Goal: Information Seeking & Learning: Learn about a topic

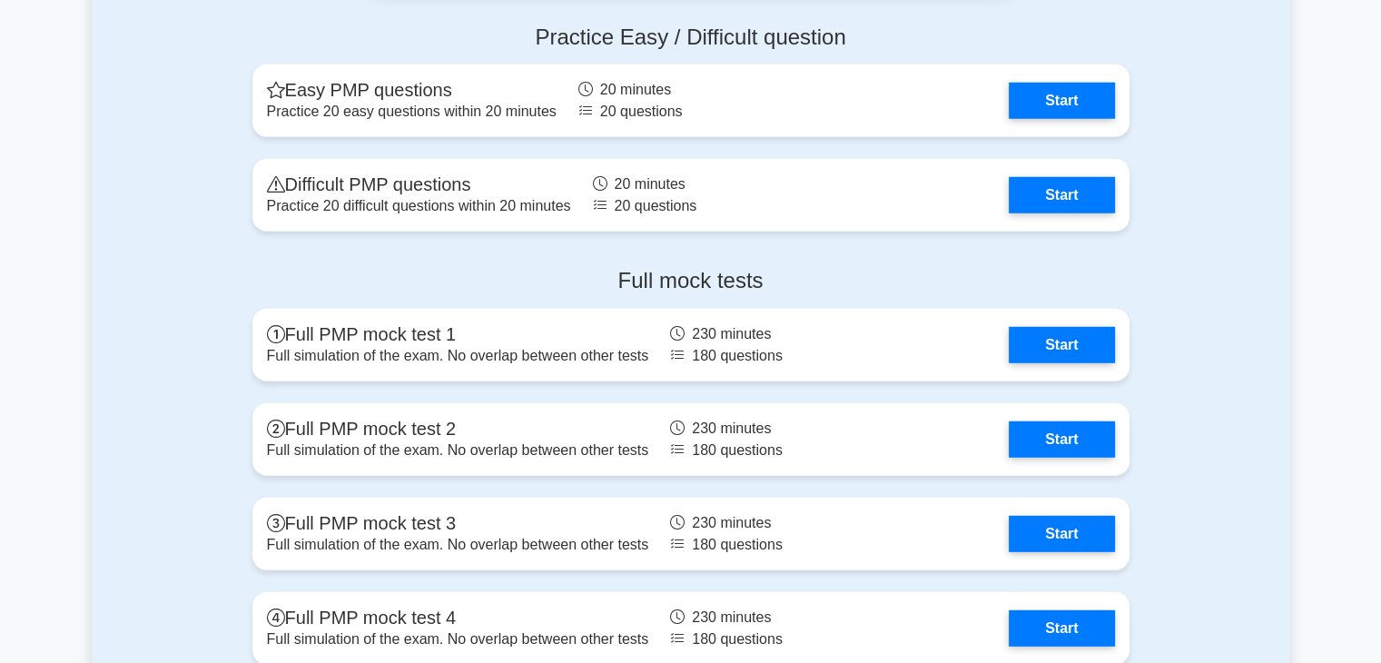
scroll to position [5048, 0]
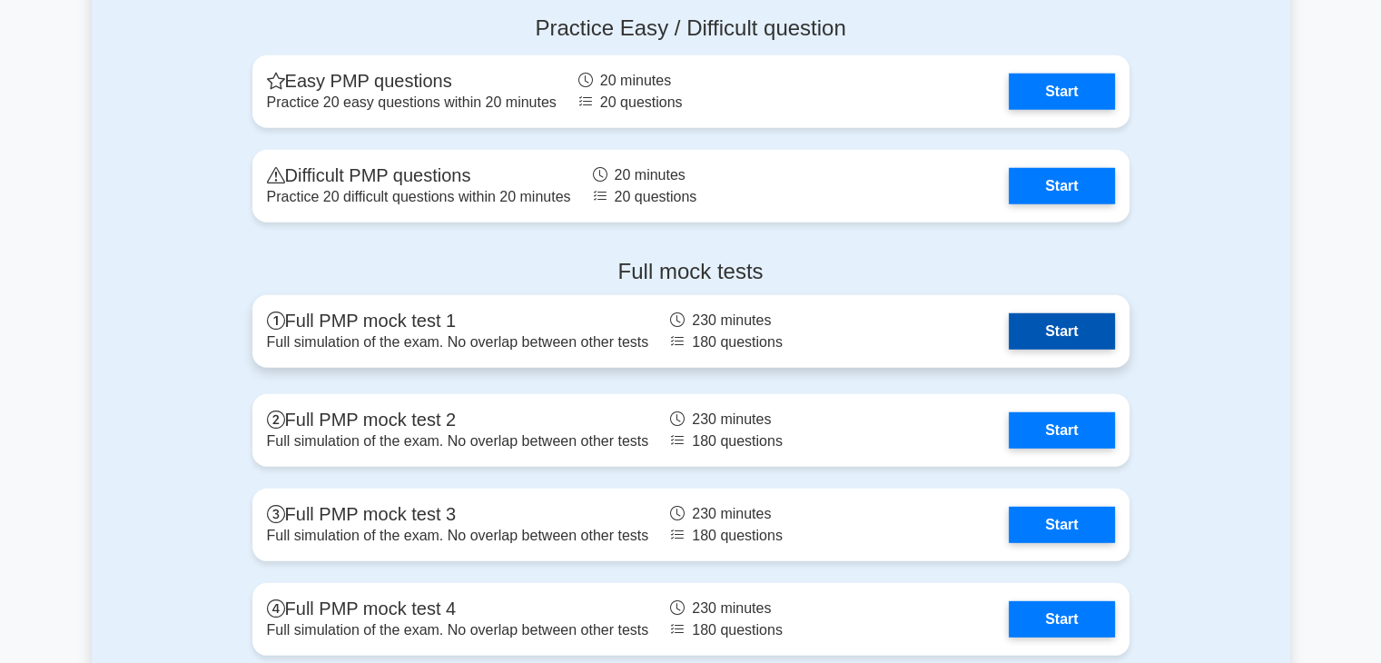
click at [1086, 345] on link "Start" at bounding box center [1061, 331] width 105 height 36
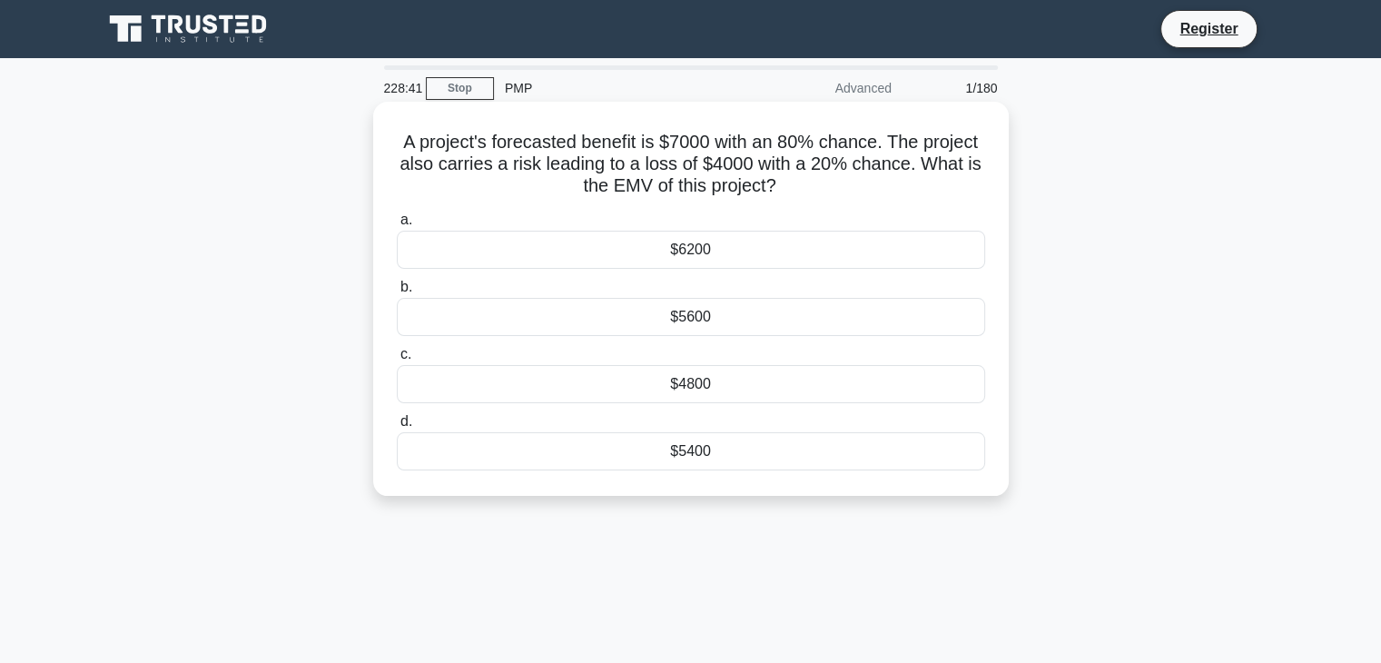
click at [704, 257] on div "$6200" at bounding box center [691, 250] width 588 height 38
click at [397, 226] on input "a. $6200" at bounding box center [397, 220] width 0 height 12
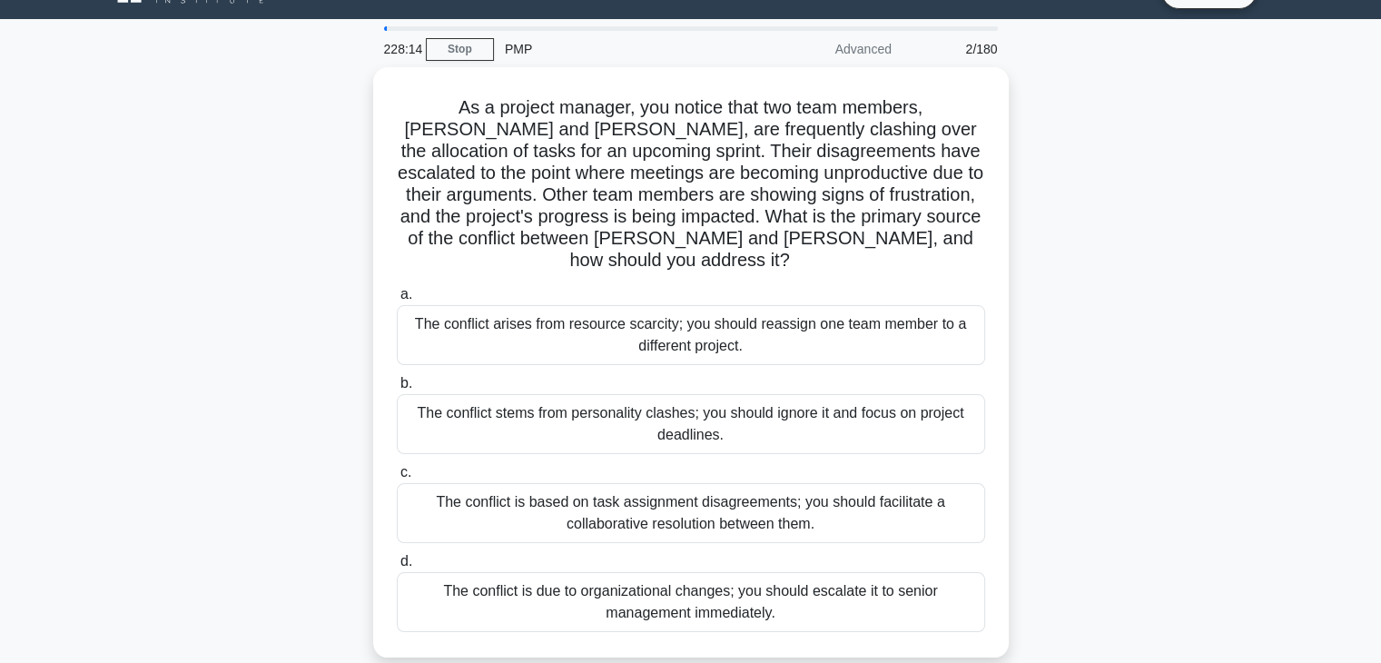
scroll to position [36, 0]
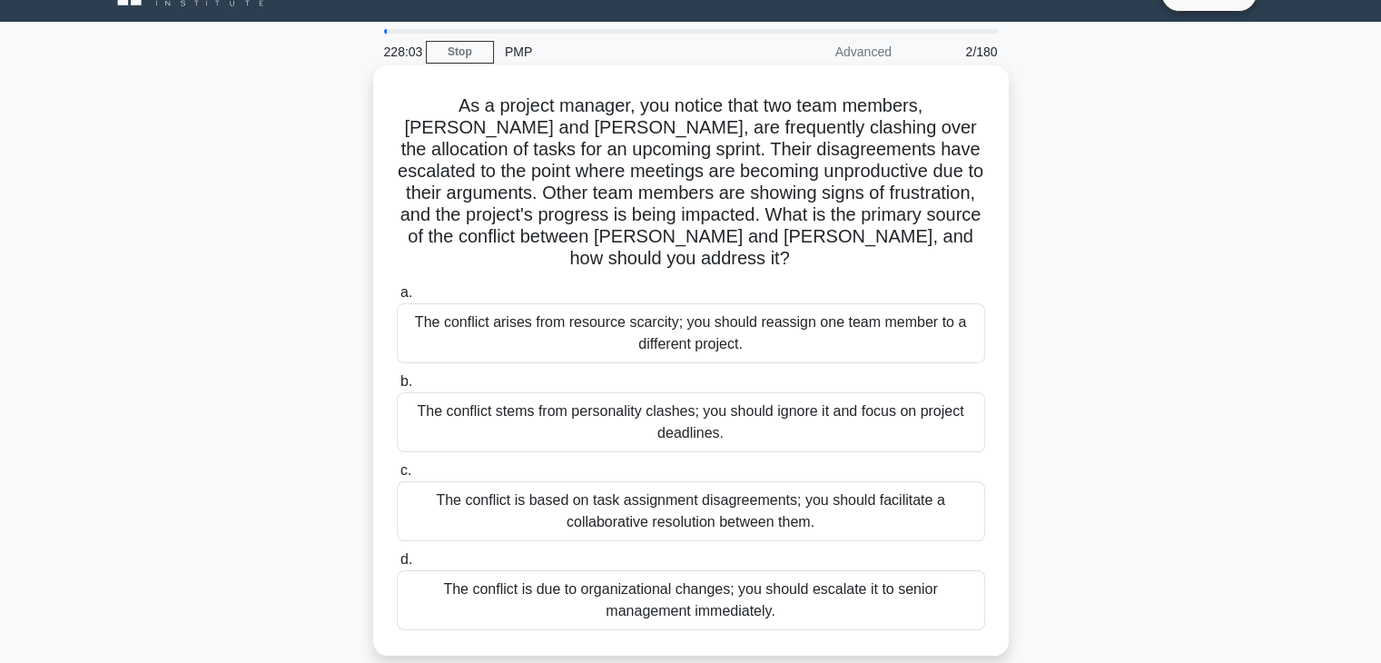
click at [816, 487] on div "The conflict is based on task assignment disagreements; you should facilitate a…" at bounding box center [691, 511] width 588 height 60
click at [397, 477] on input "c. The conflict is based on task assignment disagreements; you should facilitat…" at bounding box center [397, 471] width 0 height 12
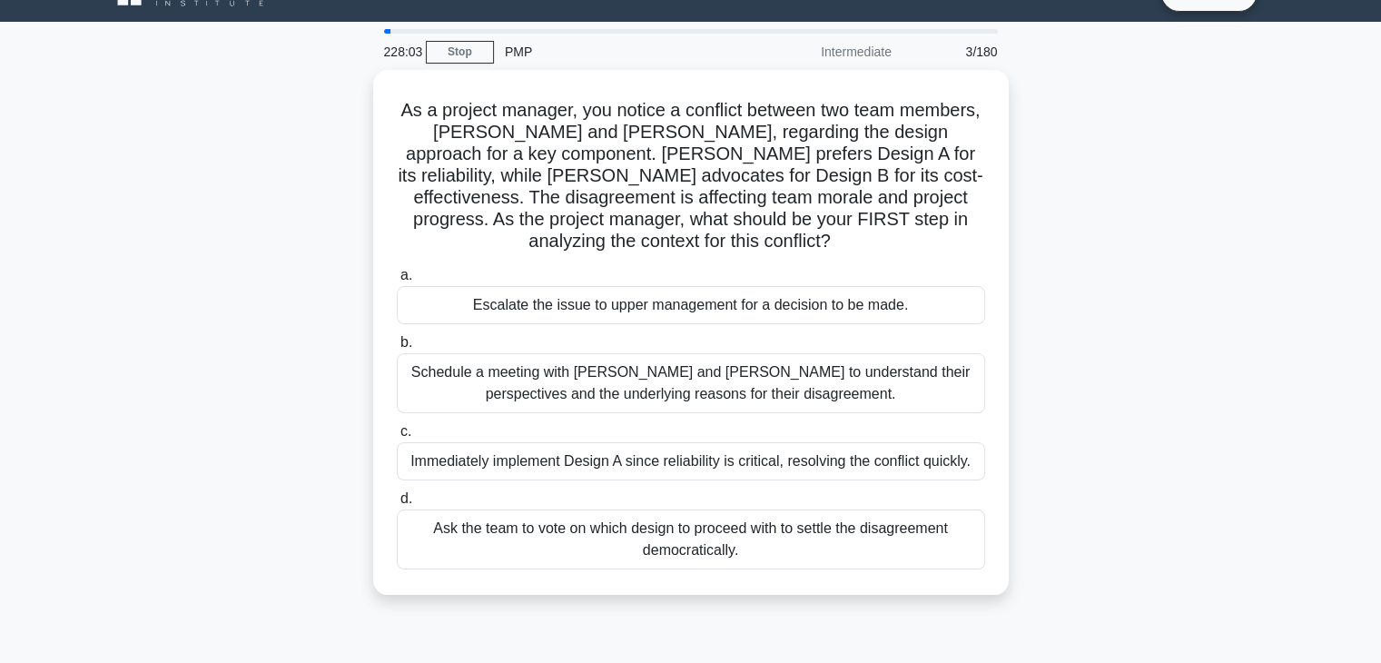
scroll to position [0, 0]
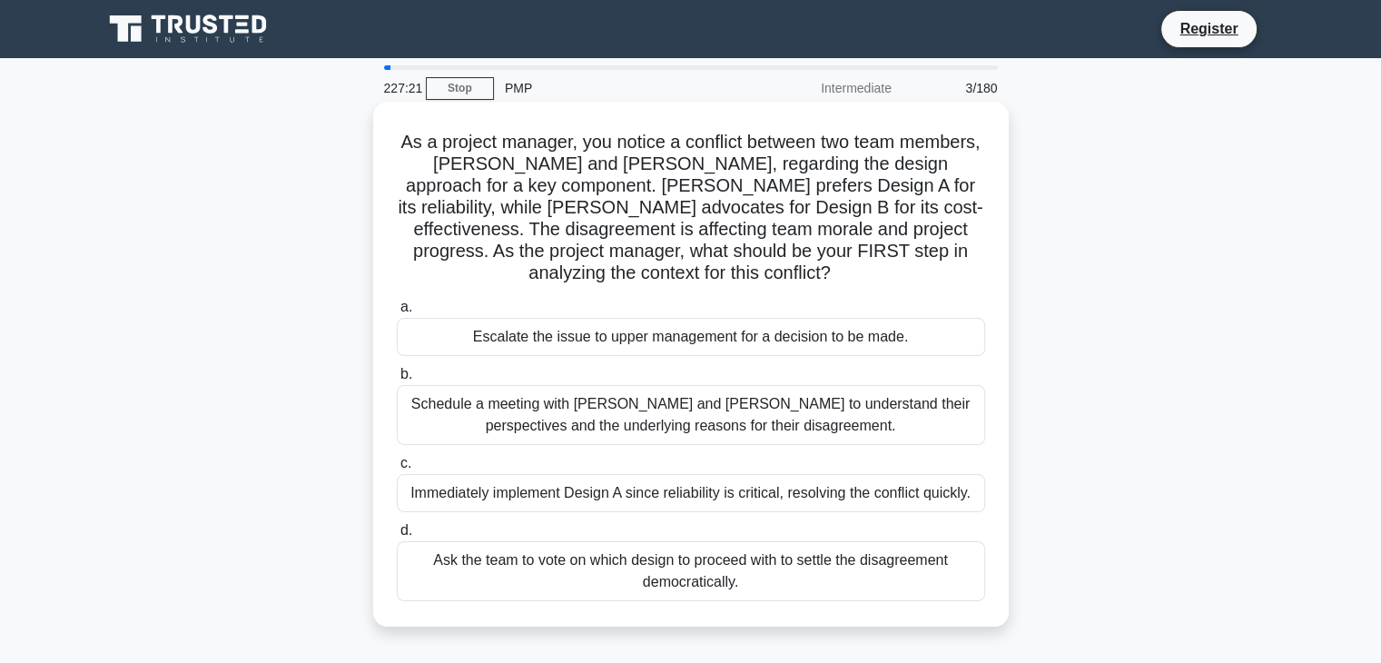
click at [813, 421] on div "Schedule a meeting with Sarah and John to understand their perspectives and the…" at bounding box center [691, 415] width 588 height 60
click at [397, 380] on input "b. Schedule a meeting with Sarah and John to understand their perspectives and …" at bounding box center [397, 375] width 0 height 12
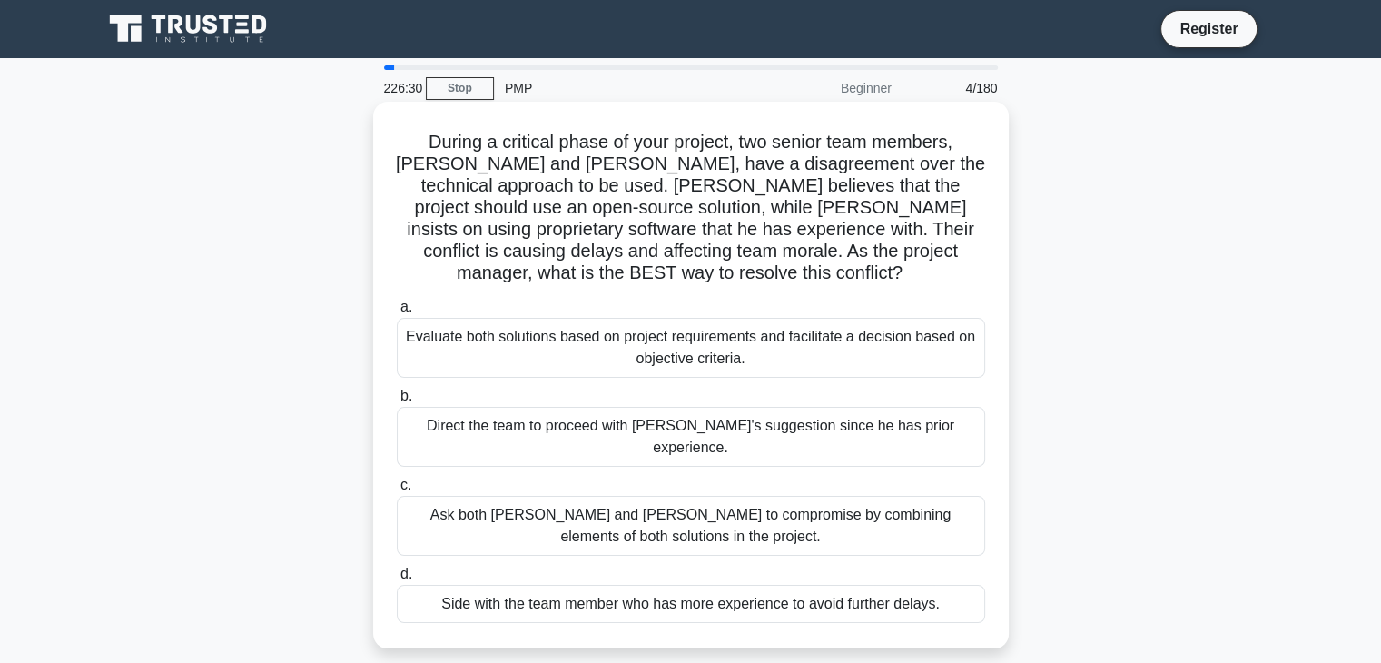
click at [853, 335] on div "Evaluate both solutions based on project requirements and facilitate a decision…" at bounding box center [691, 348] width 588 height 60
click at [397, 313] on input "a. Evaluate both solutions based on project requirements and facilitate a decis…" at bounding box center [397, 307] width 0 height 12
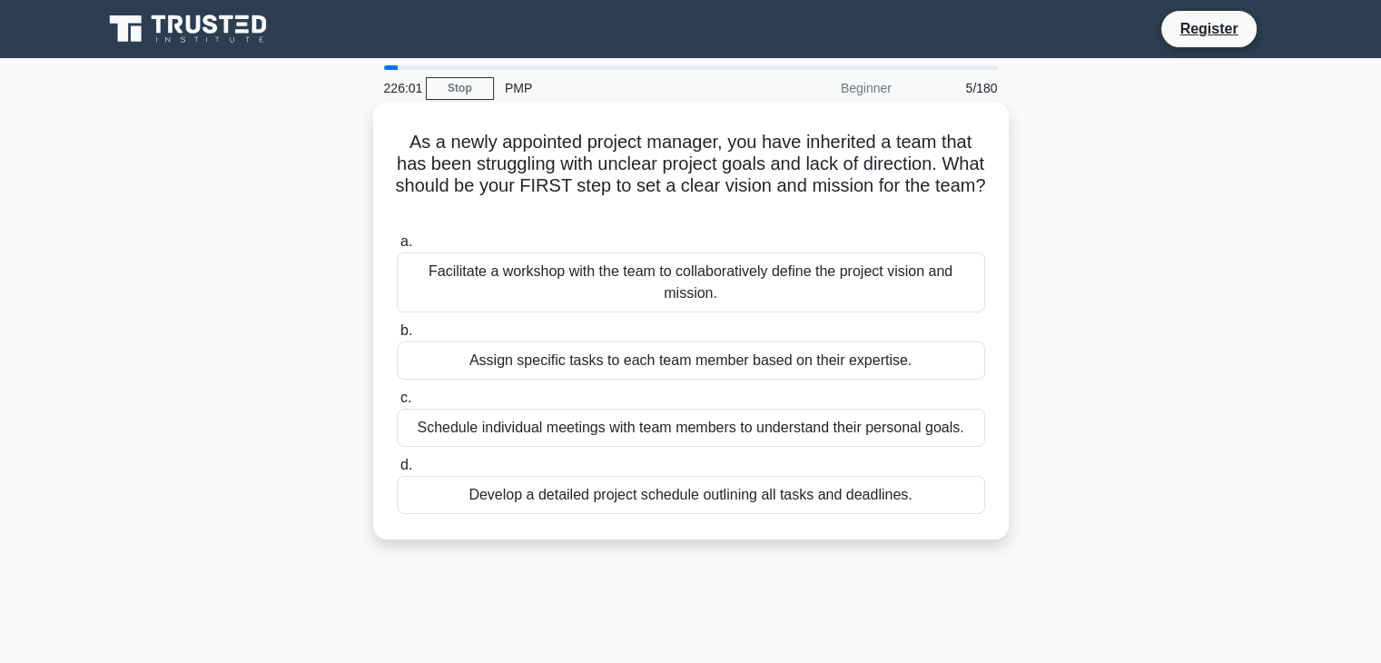
click at [849, 506] on div "Develop a detailed project schedule outlining all tasks and deadlines." at bounding box center [691, 495] width 588 height 38
click at [397, 471] on input "d. Develop a detailed project schedule outlining all tasks and deadlines." at bounding box center [397, 465] width 0 height 12
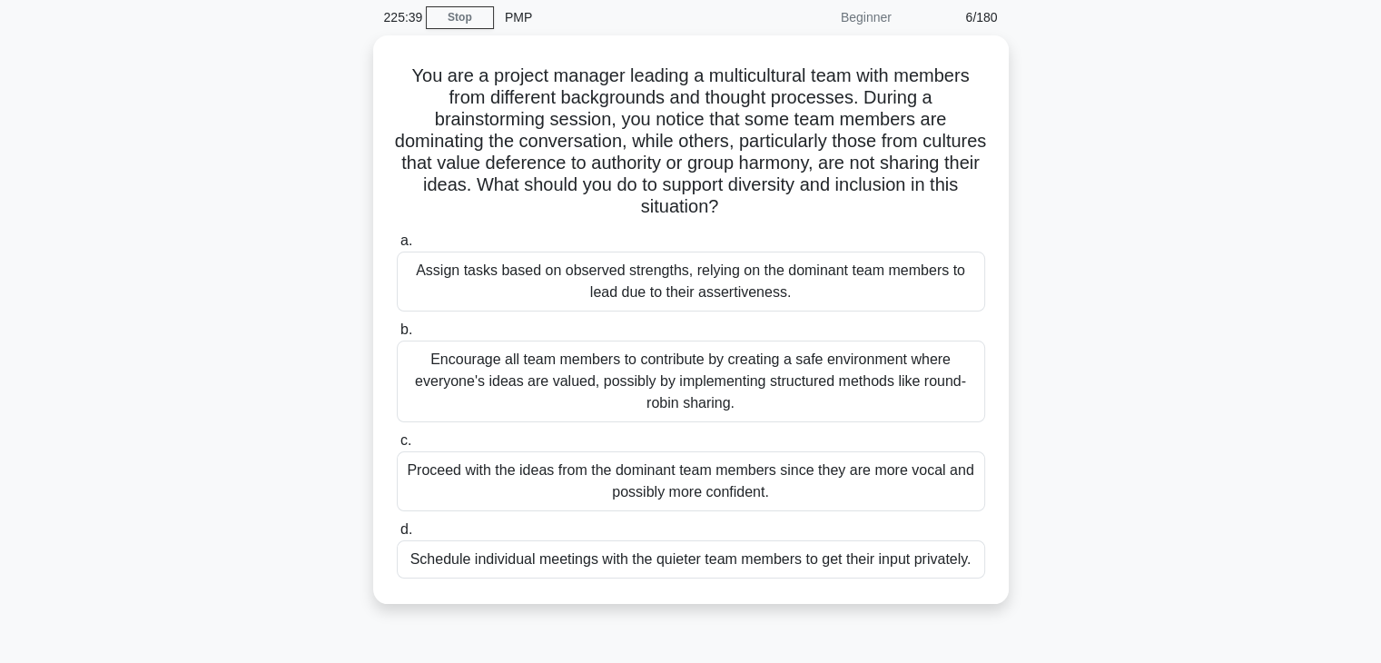
scroll to position [73, 0]
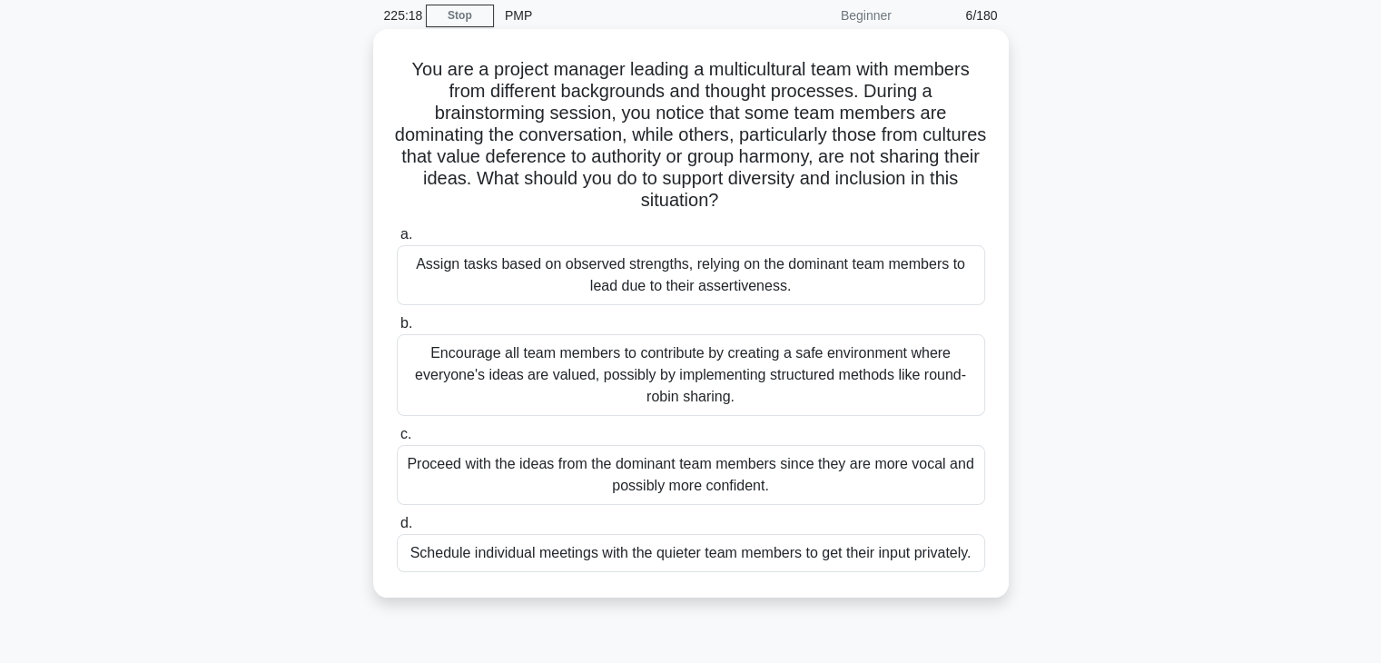
click at [907, 384] on div "Encourage all team members to contribute by creating a safe environment where e…" at bounding box center [691, 375] width 588 height 82
click at [397, 330] on input "b. Encourage all team members to contribute by creating a safe environment wher…" at bounding box center [397, 324] width 0 height 12
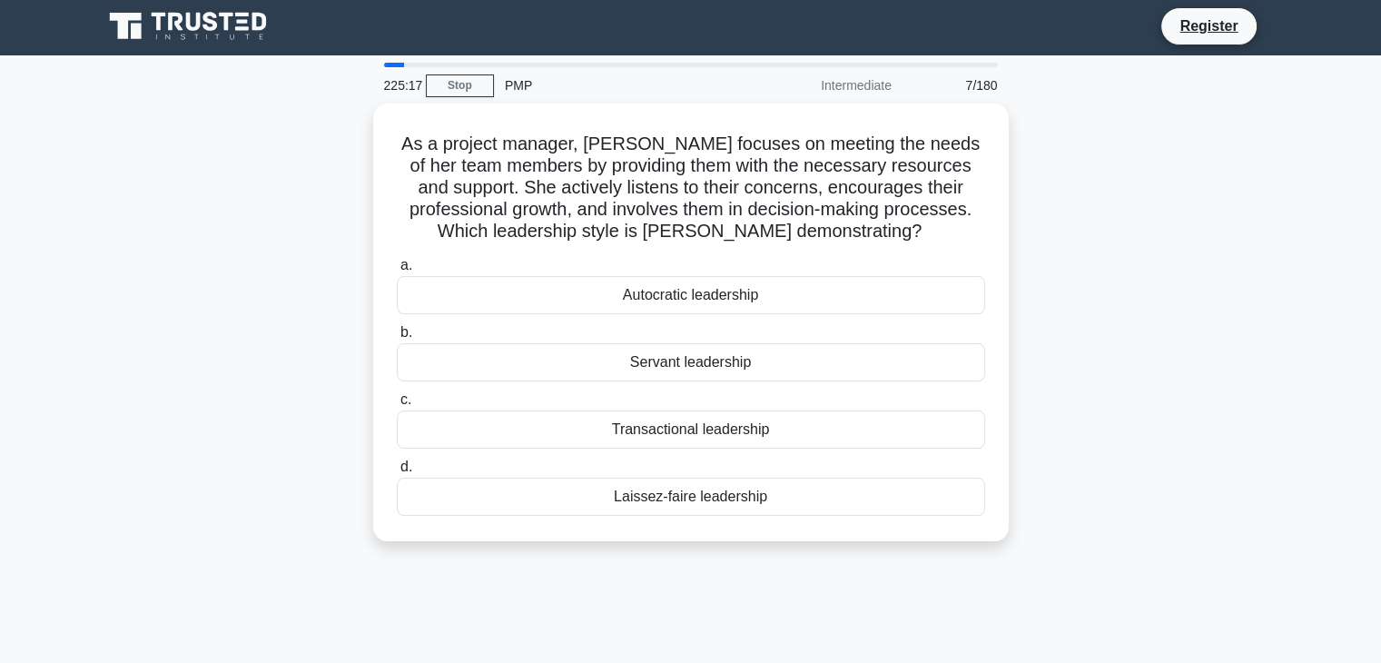
scroll to position [0, 0]
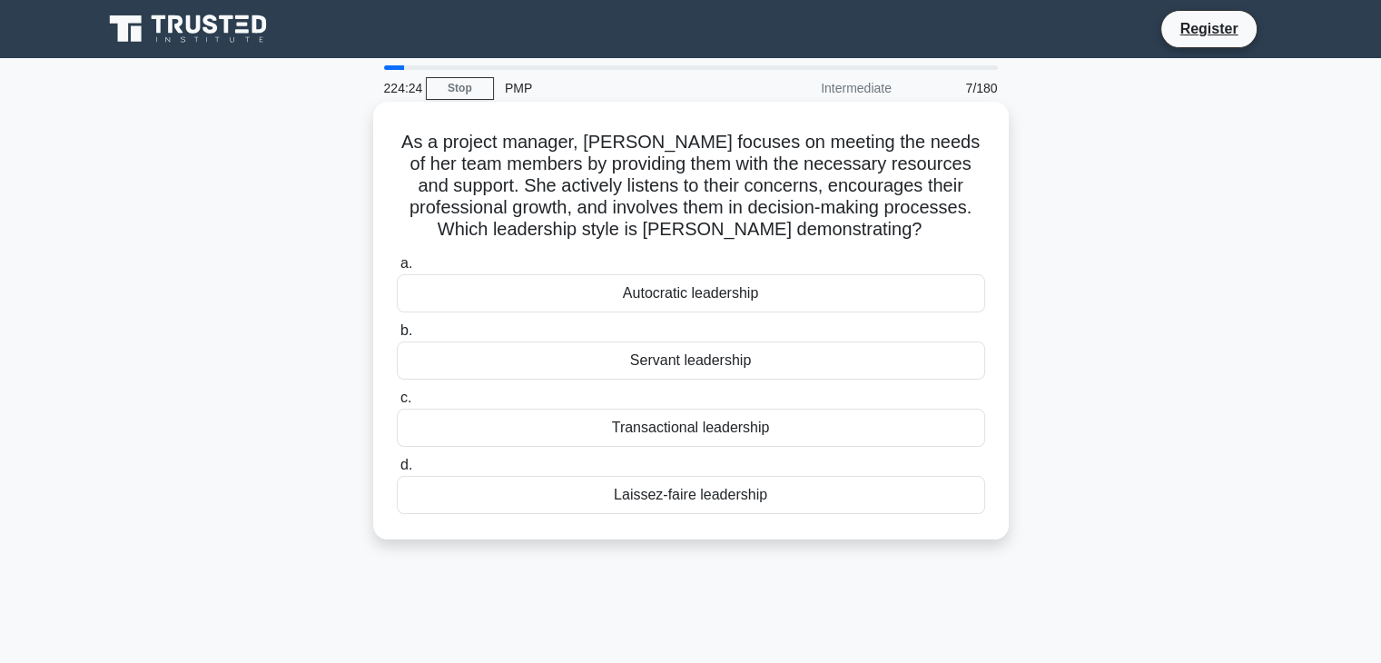
click at [776, 300] on div "Autocratic leadership" at bounding box center [691, 293] width 588 height 38
click at [397, 270] on input "a. Autocratic leadership" at bounding box center [397, 264] width 0 height 12
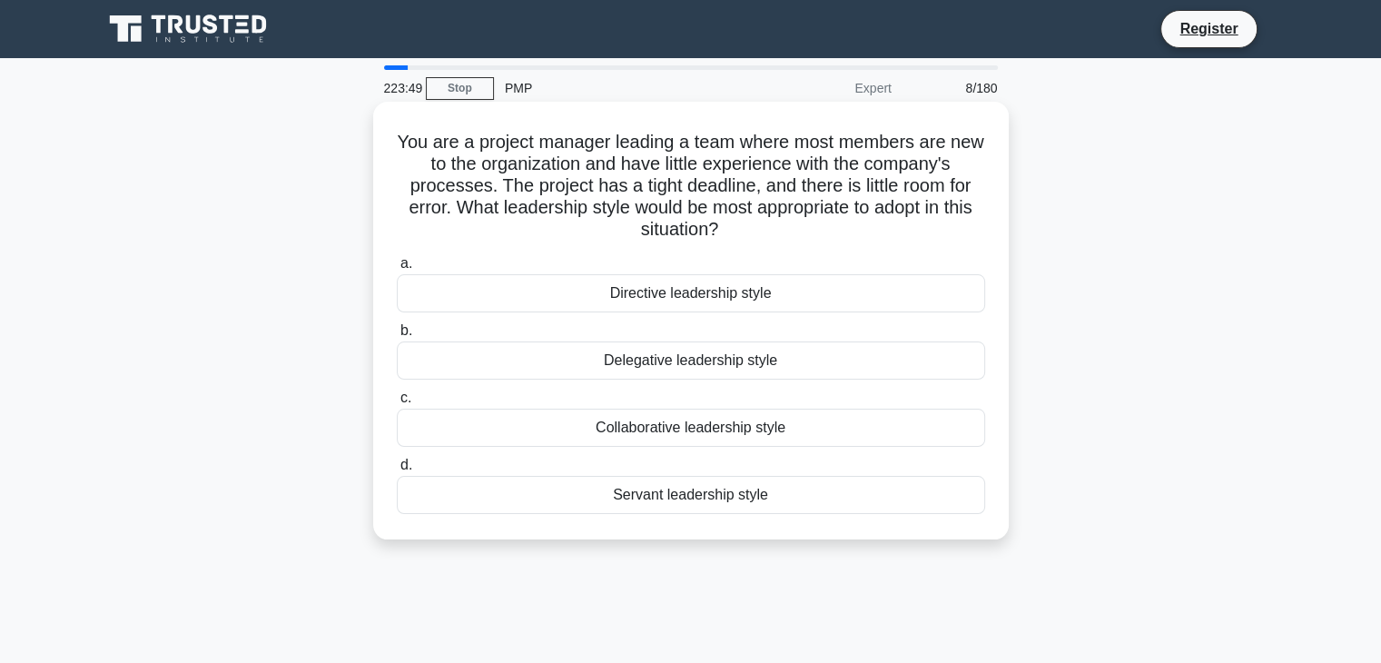
click at [746, 295] on div "Directive leadership style" at bounding box center [691, 293] width 588 height 38
click at [397, 270] on input "a. Directive leadership style" at bounding box center [397, 264] width 0 height 12
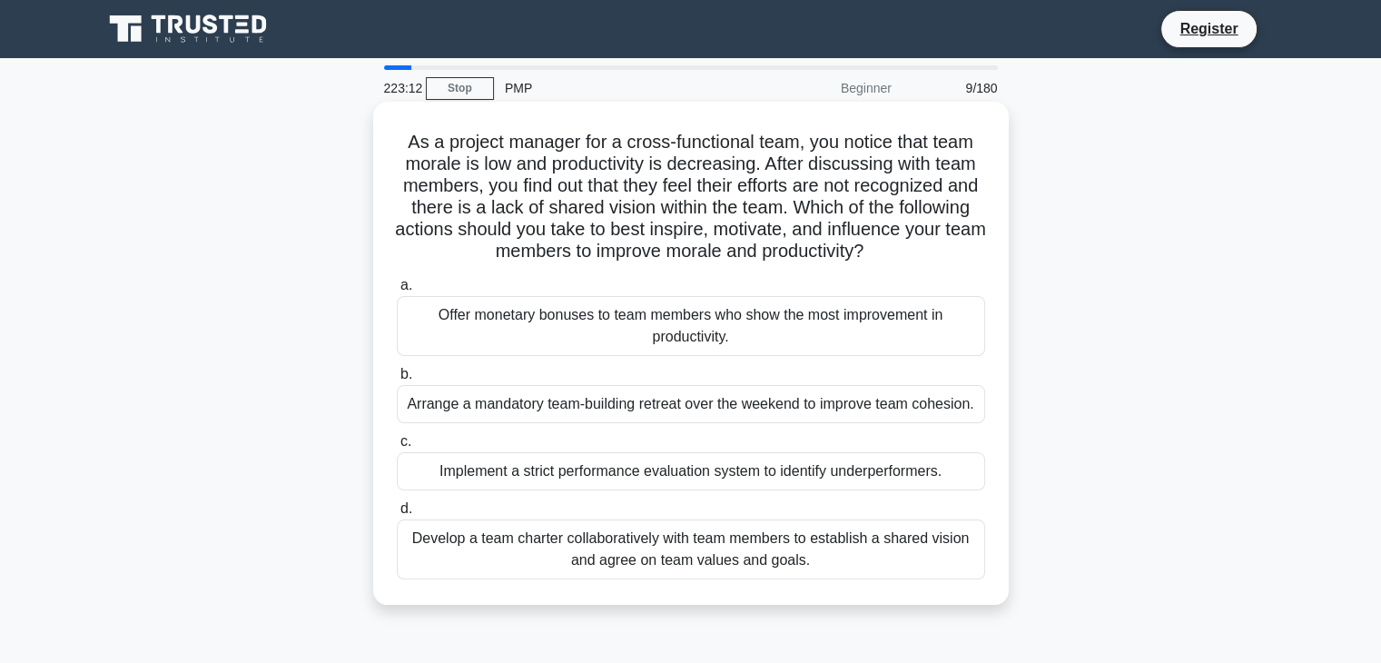
click at [803, 546] on div "Develop a team charter collaboratively with team members to establish a shared …" at bounding box center [691, 549] width 588 height 60
click at [397, 515] on input "d. Develop a team charter collaboratively with team members to establish a shar…" at bounding box center [397, 509] width 0 height 12
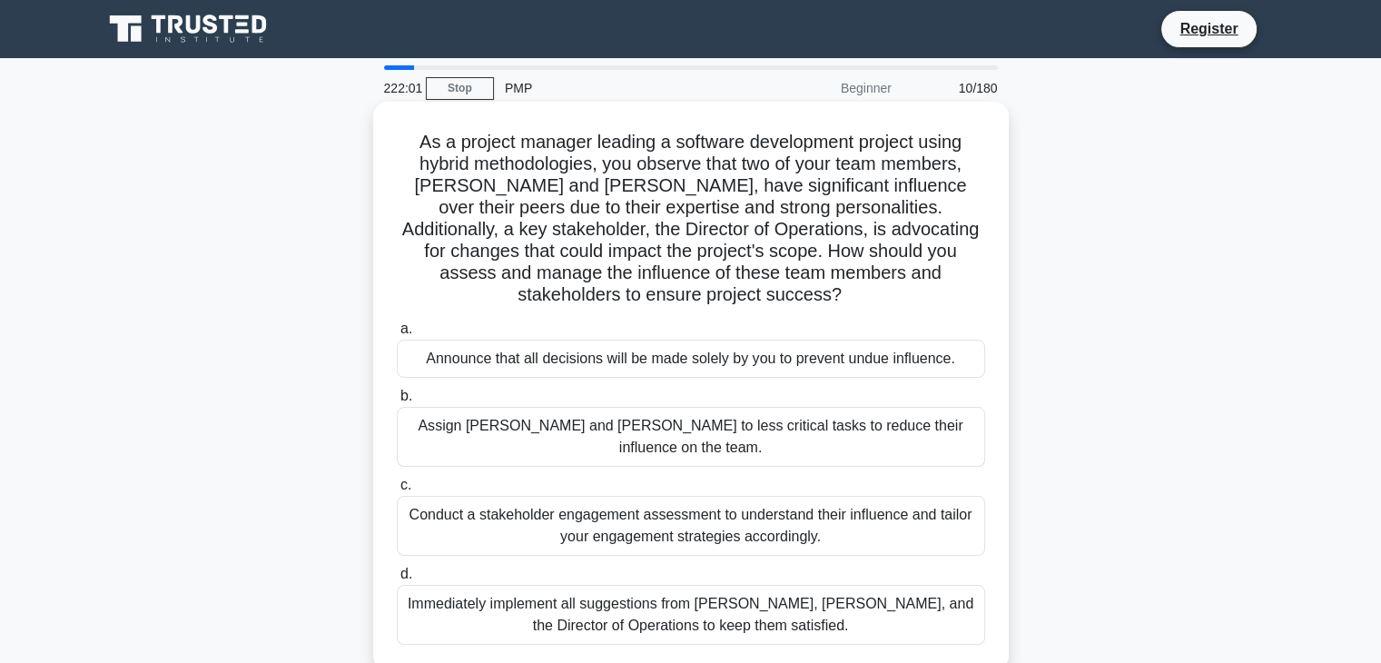
click at [925, 496] on div "Conduct a stakeholder engagement assessment to understand their influence and t…" at bounding box center [691, 526] width 588 height 60
click at [397, 487] on input "c. Conduct a stakeholder engagement assessment to understand their influence an…" at bounding box center [397, 485] width 0 height 12
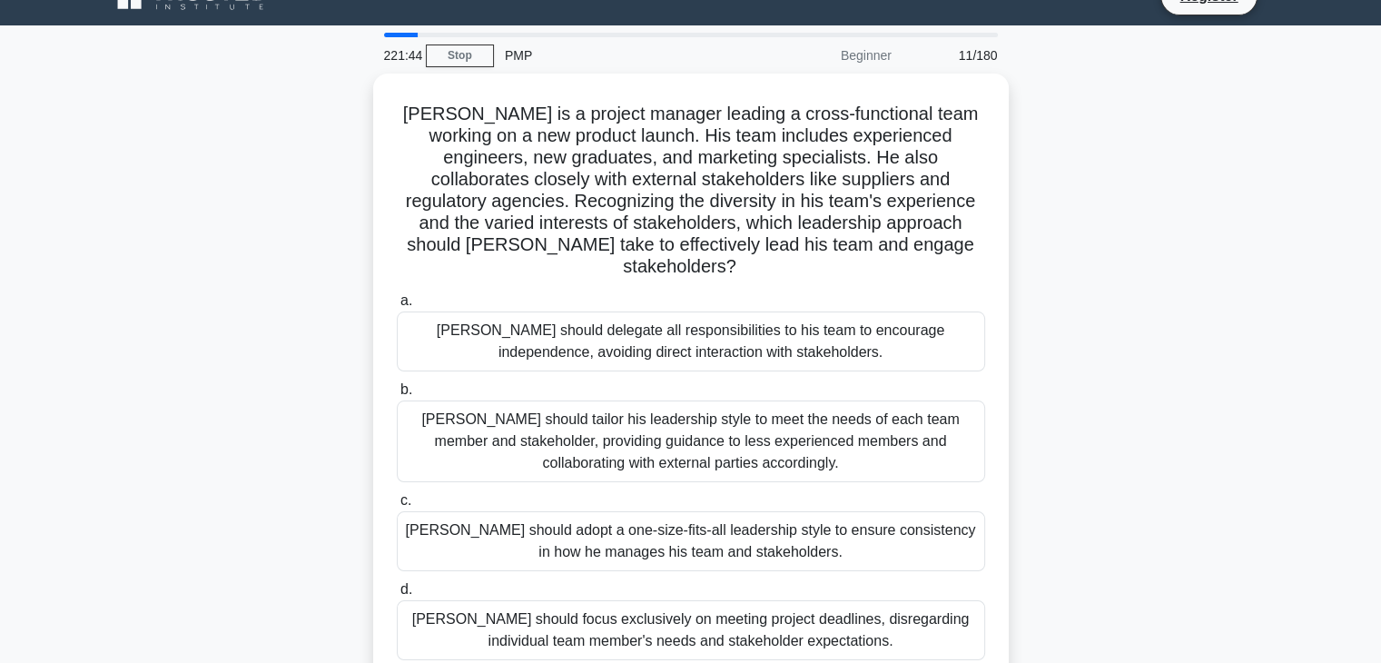
scroll to position [36, 0]
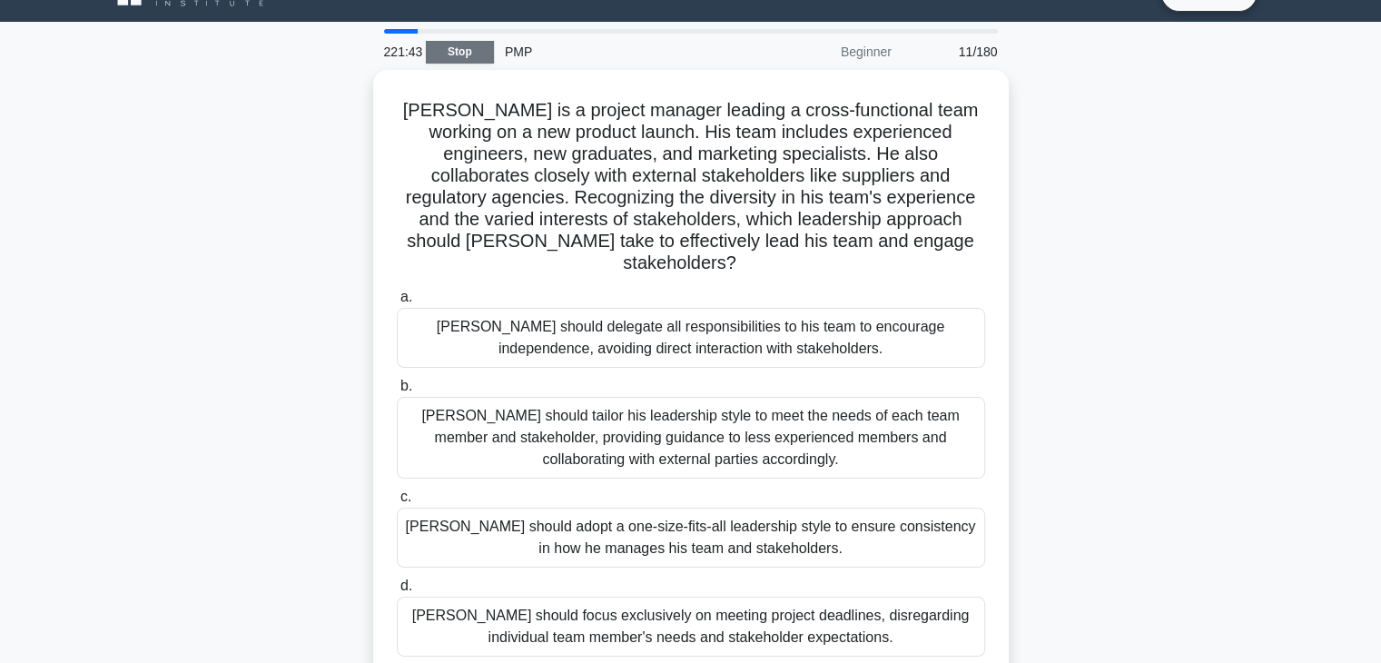
click at [468, 53] on link "Stop" at bounding box center [460, 52] width 68 height 23
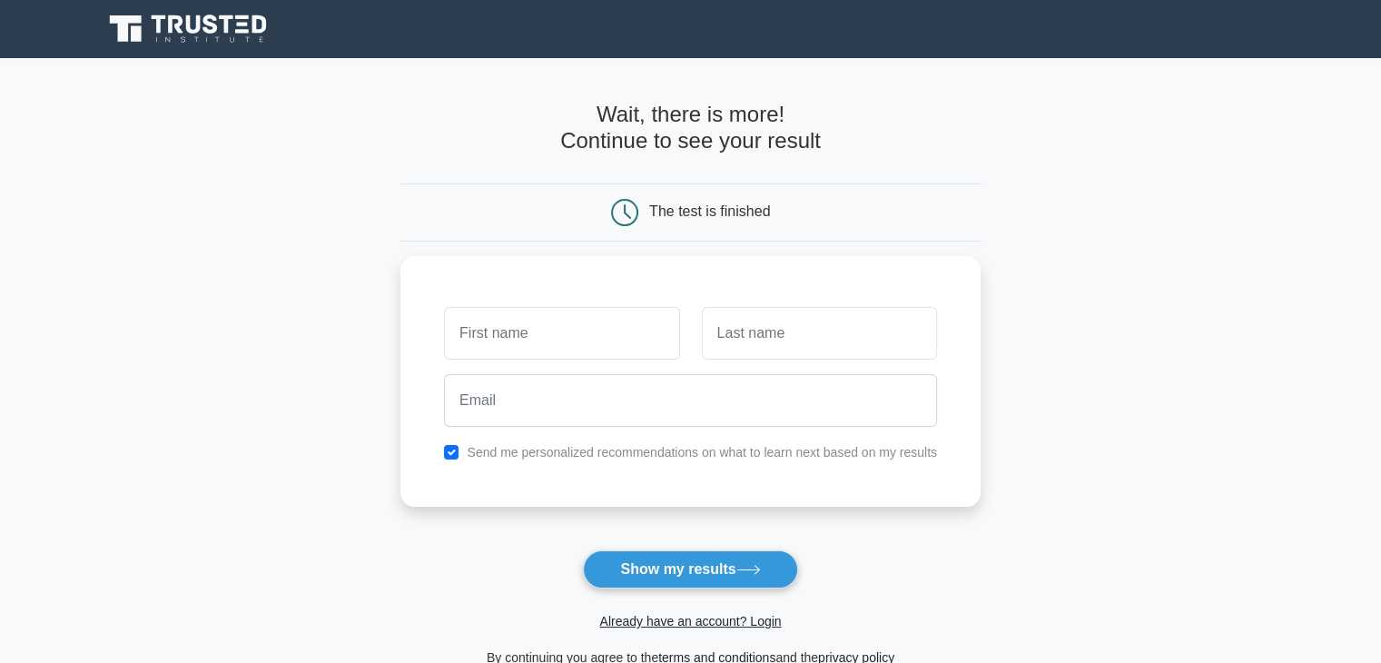
click at [884, 512] on form "Wait, there is more! Continue to see your result The test is finished and the" at bounding box center [690, 385] width 580 height 566
click at [735, 566] on button "Show my results" at bounding box center [690, 569] width 214 height 38
click at [933, 547] on form "Wait, there is more! Continue to see your result The test is finished and the" at bounding box center [690, 385] width 580 height 566
click at [569, 327] on input "text" at bounding box center [561, 328] width 235 height 53
type input "budur"
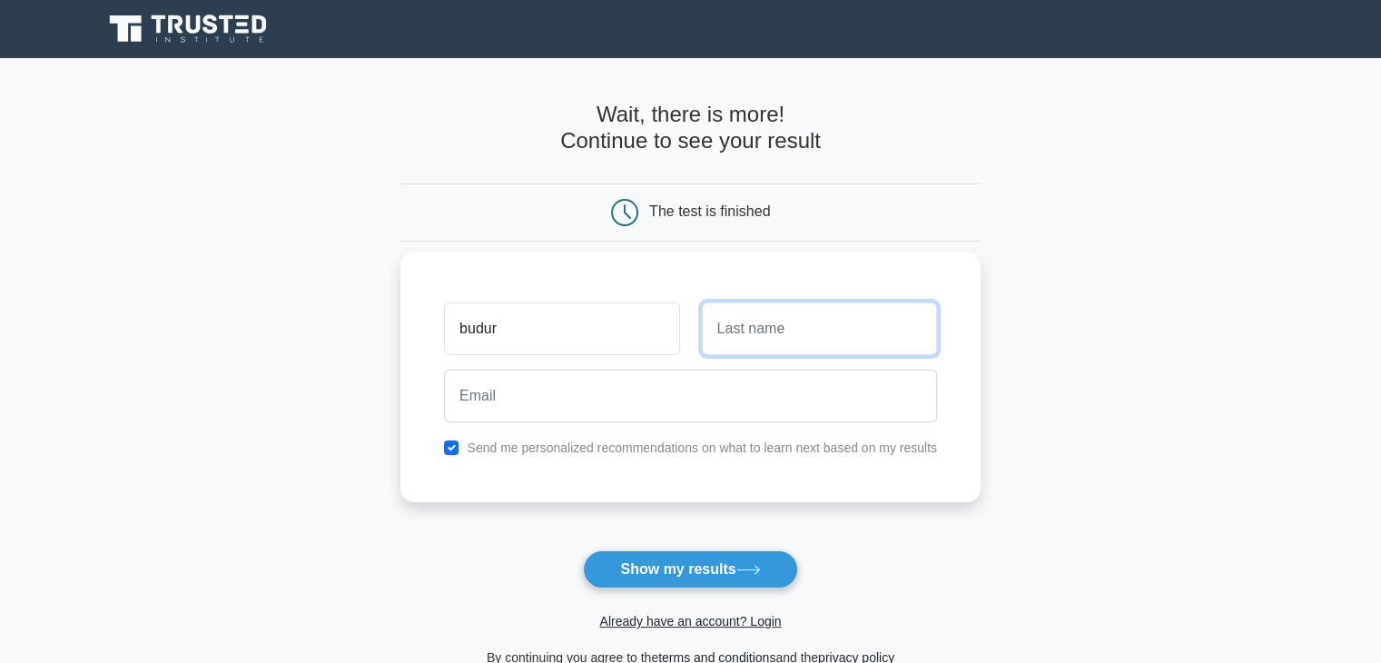
click at [769, 336] on input "text" at bounding box center [819, 328] width 235 height 53
type input "alshamrani"
click at [487, 448] on label "Send me personalized recommendations on what to learn next based on my results" at bounding box center [702, 447] width 470 height 15
click at [456, 448] on input "checkbox" at bounding box center [451, 447] width 15 height 15
checkbox input "false"
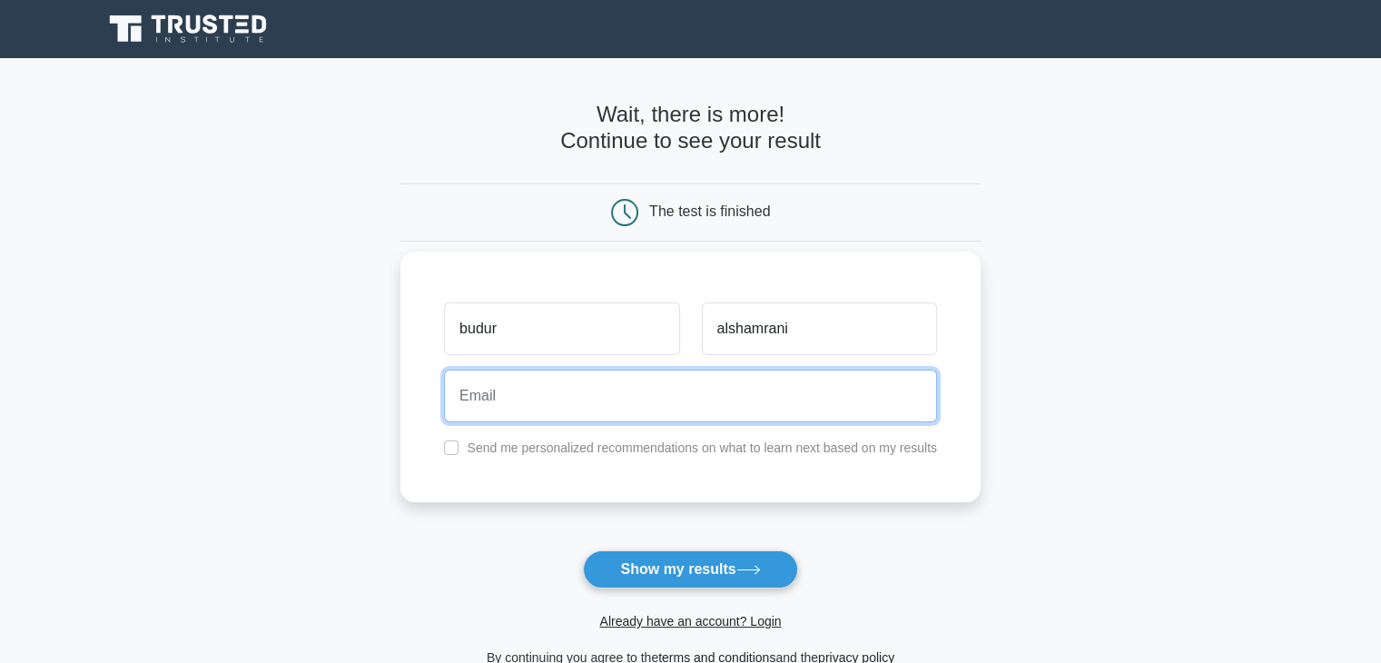
click at [553, 396] on input "email" at bounding box center [690, 395] width 493 height 53
type input "bdouralshamrani@gmail.com"
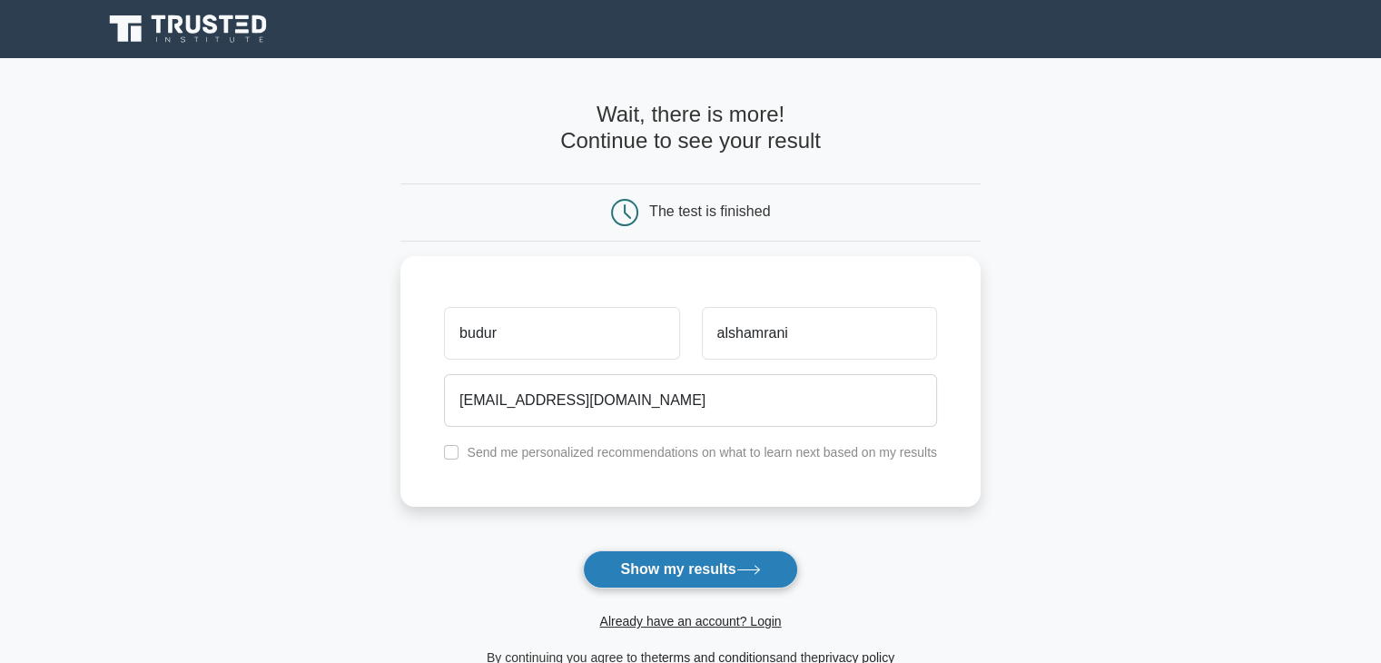
click at [742, 574] on icon at bounding box center [748, 570] width 25 height 10
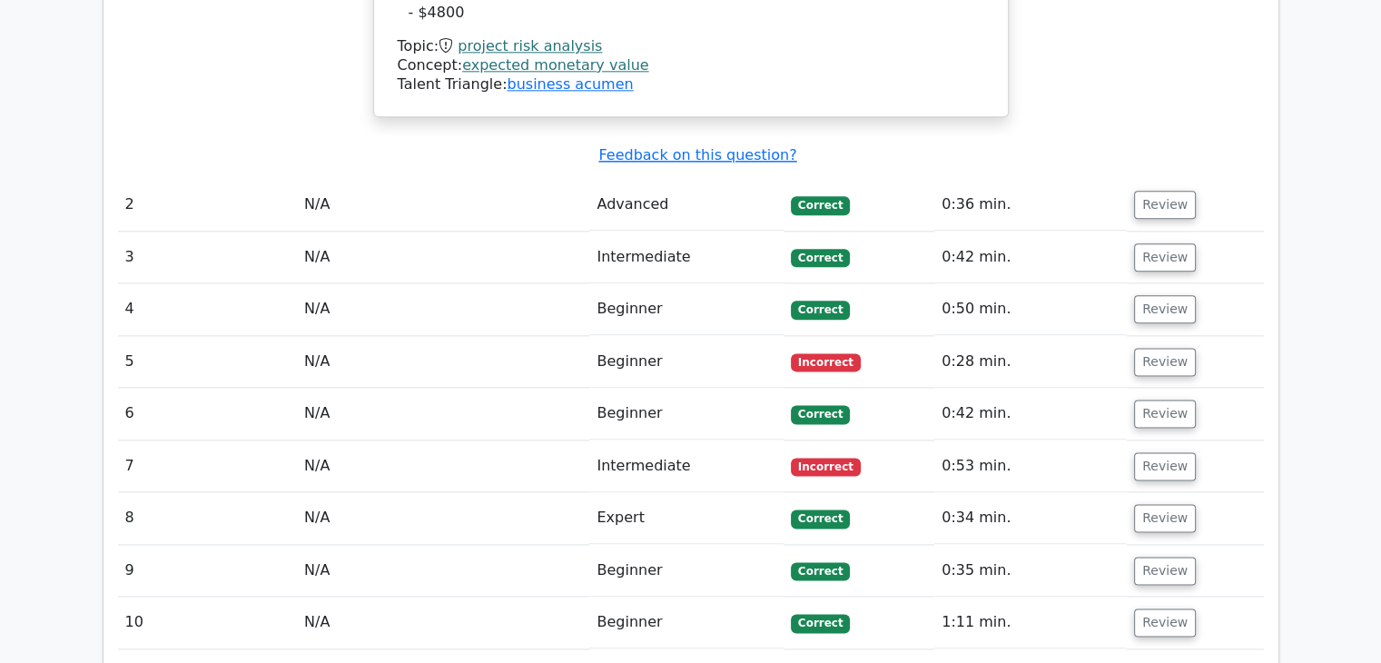
scroll to position [2251, 0]
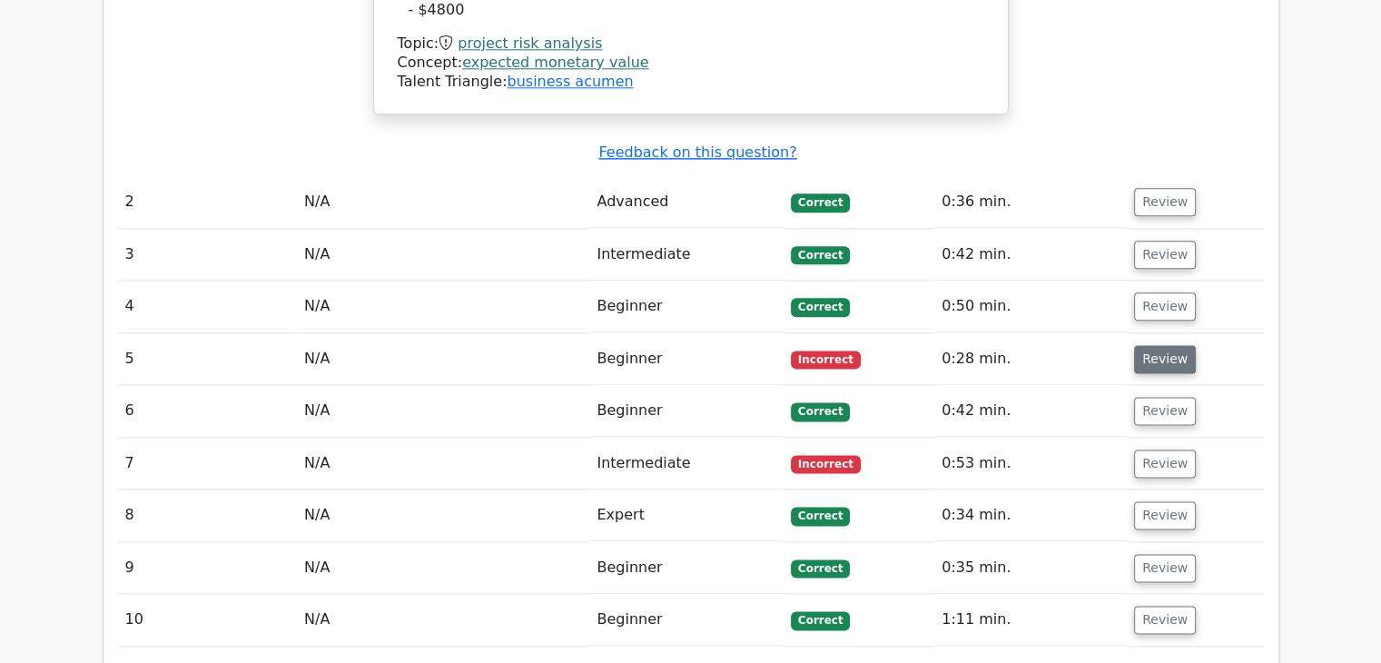
click at [1168, 345] on button "Review" at bounding box center [1165, 359] width 62 height 28
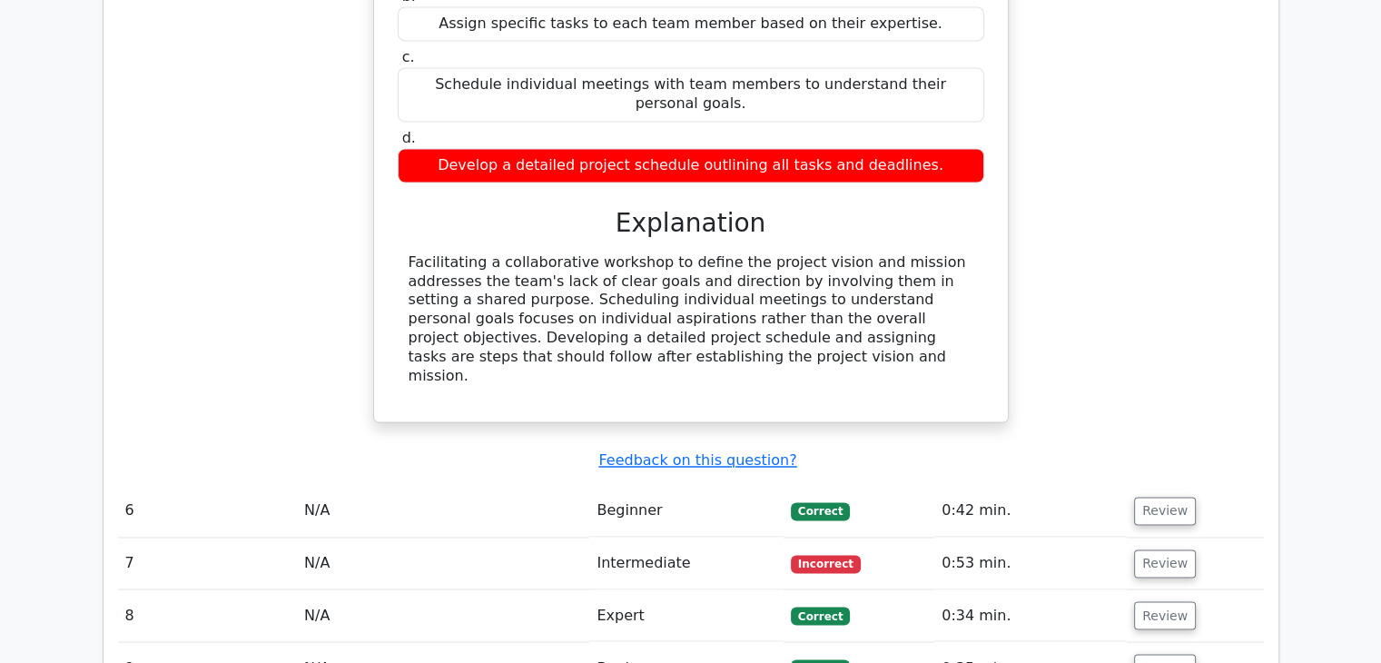
scroll to position [3014, 0]
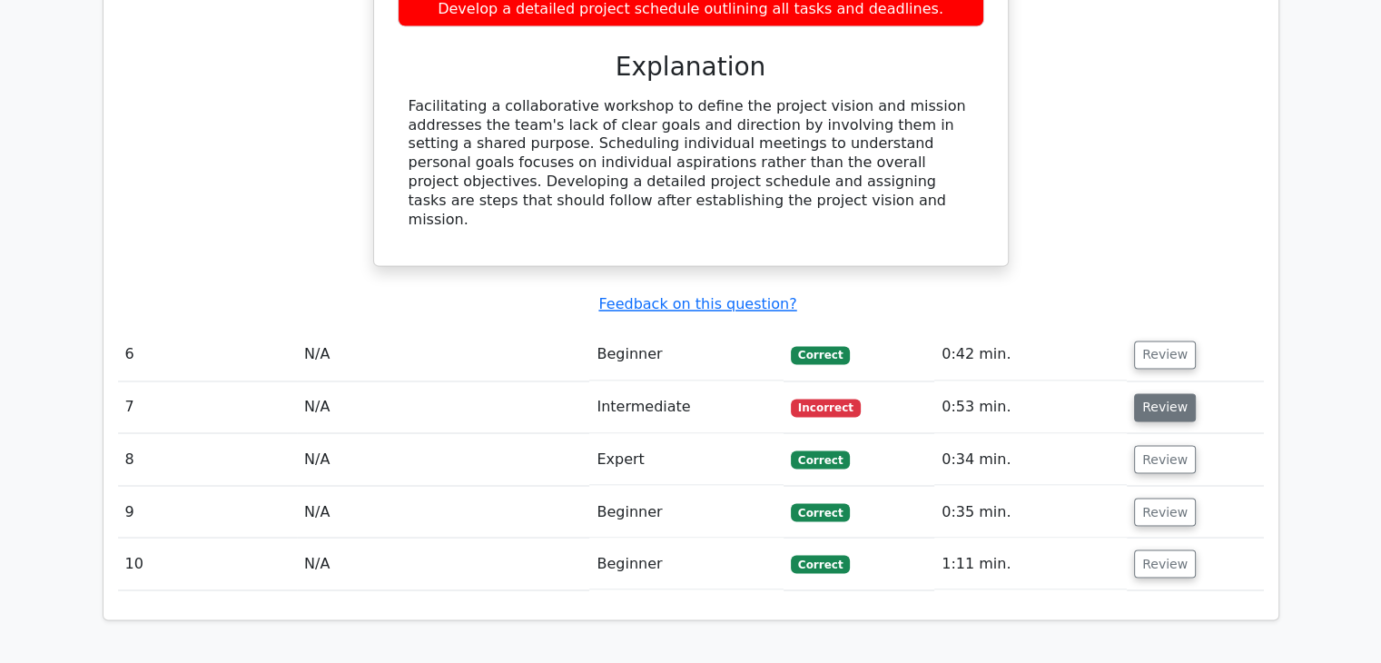
click at [1170, 393] on button "Review" at bounding box center [1165, 407] width 62 height 28
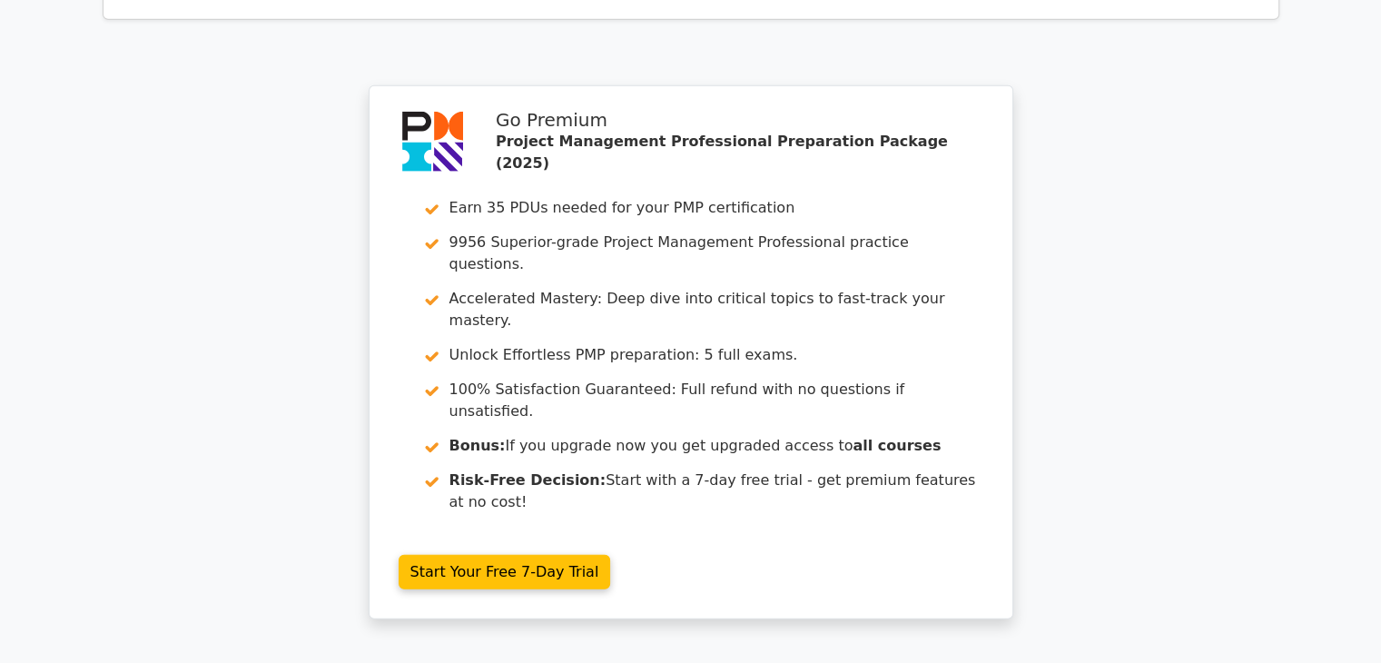
scroll to position [4503, 0]
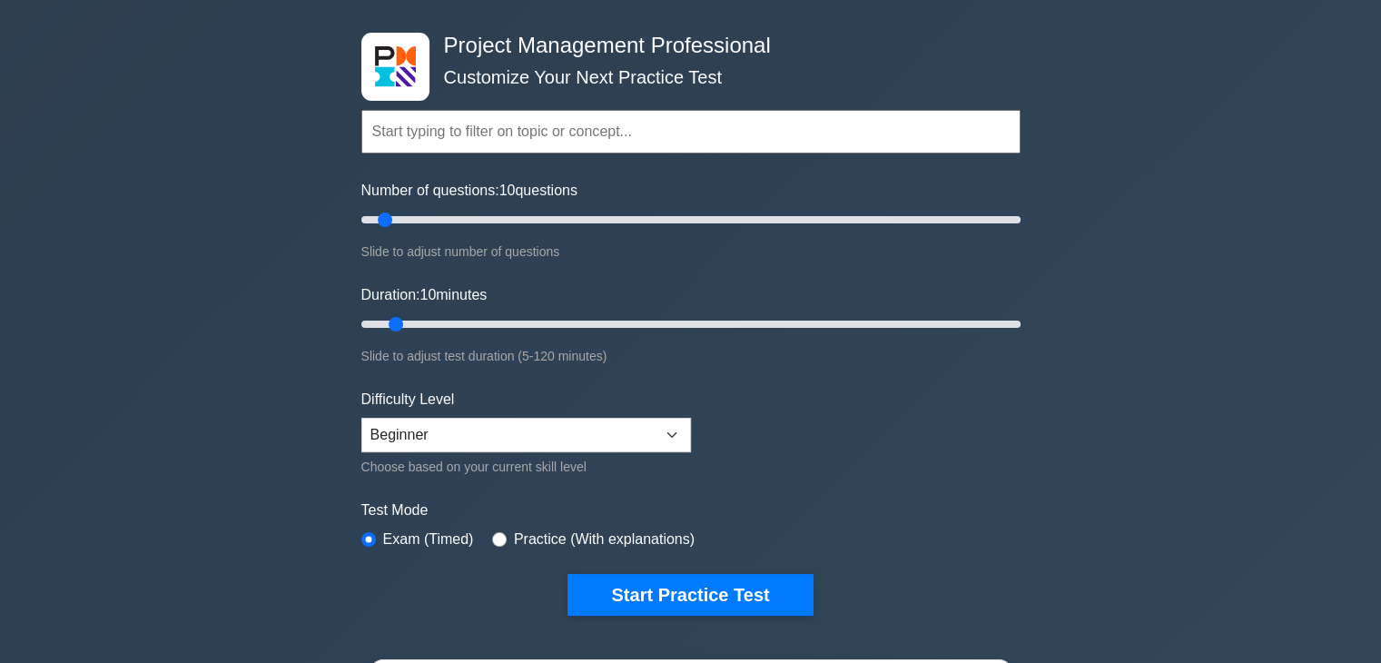
scroll to position [73, 0]
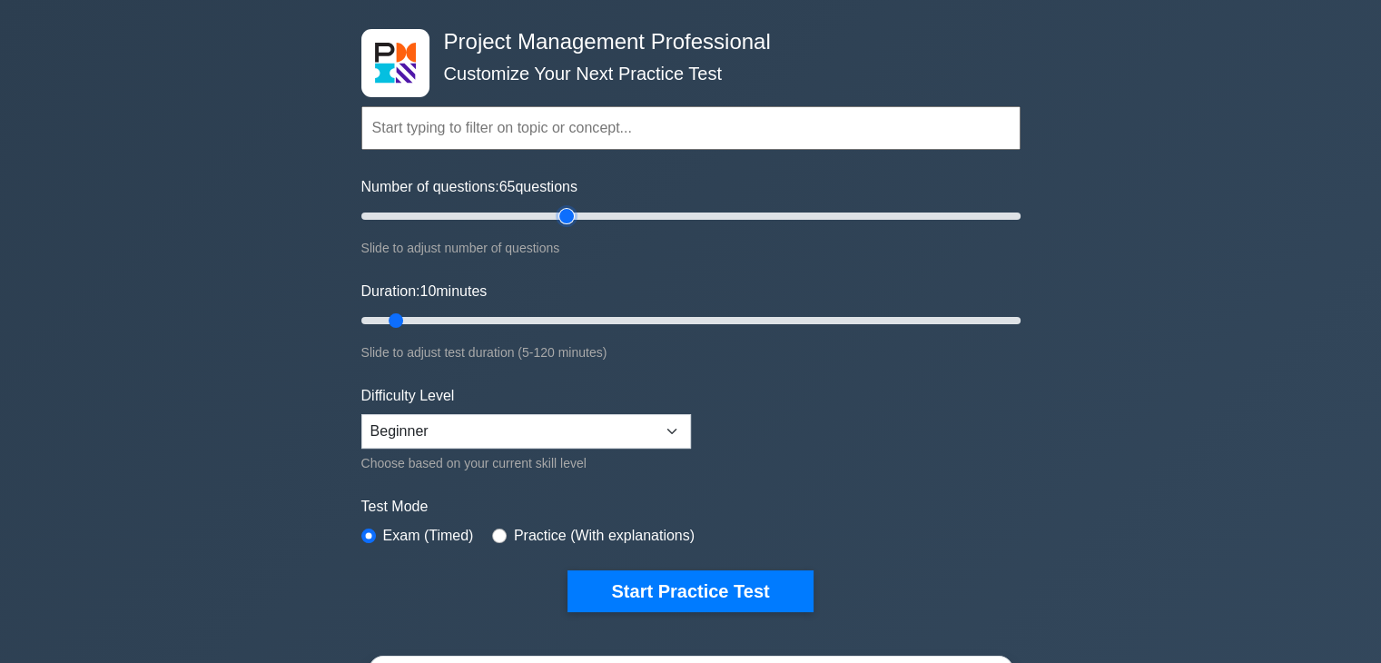
click at [573, 218] on input "Number of questions: 65 questions" at bounding box center [690, 216] width 659 height 22
click at [663, 212] on input "Number of questions: 95 questions" at bounding box center [690, 216] width 659 height 22
click at [803, 211] on input "Number of questions: 135 questions" at bounding box center [690, 216] width 659 height 22
click at [871, 210] on input "Number of questions: 155 questions" at bounding box center [690, 216] width 659 height 22
click at [921, 210] on input "Number of questions: 170 questions" at bounding box center [690, 216] width 659 height 22
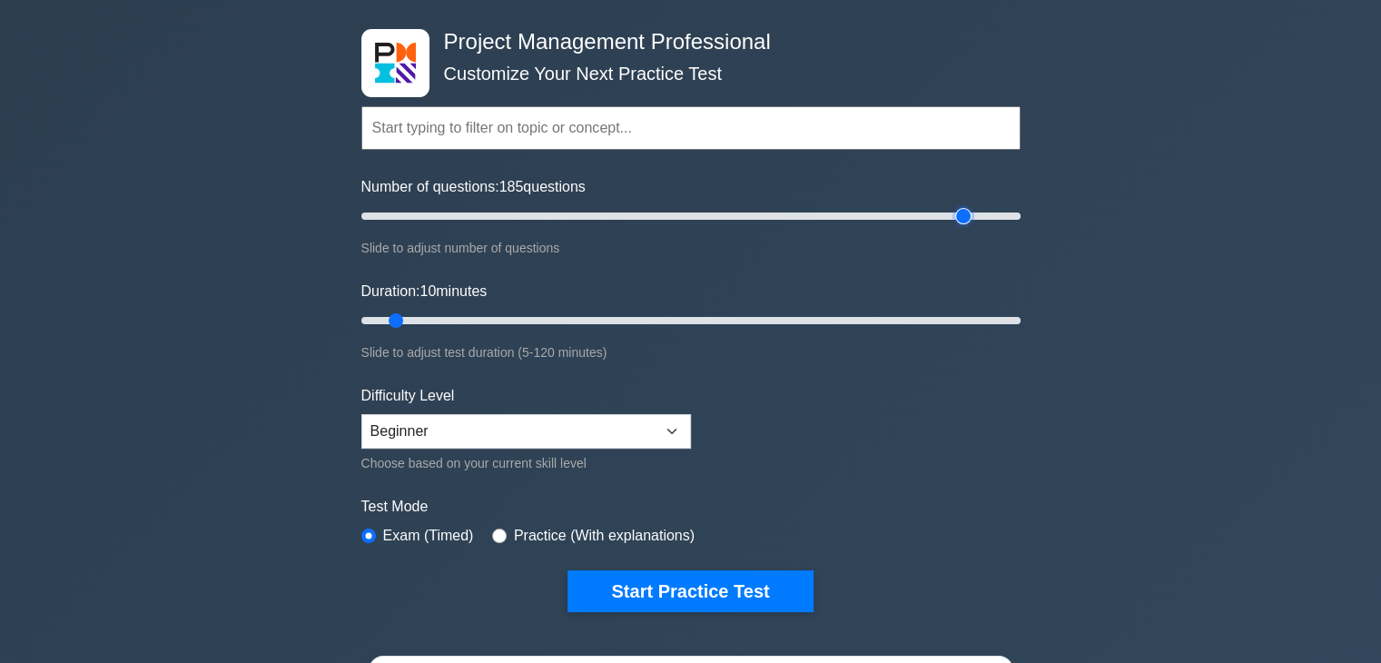
click at [963, 215] on input "Number of questions: 185 questions" at bounding box center [690, 216] width 659 height 22
click at [955, 215] on input "Number of questions: 185 questions" at bounding box center [690, 216] width 659 height 22
drag, startPoint x: 964, startPoint y: 215, endPoint x: 949, endPoint y: 216, distance: 15.5
type input "180"
click at [949, 216] on input "Number of questions: 180 questions" at bounding box center [690, 216] width 659 height 22
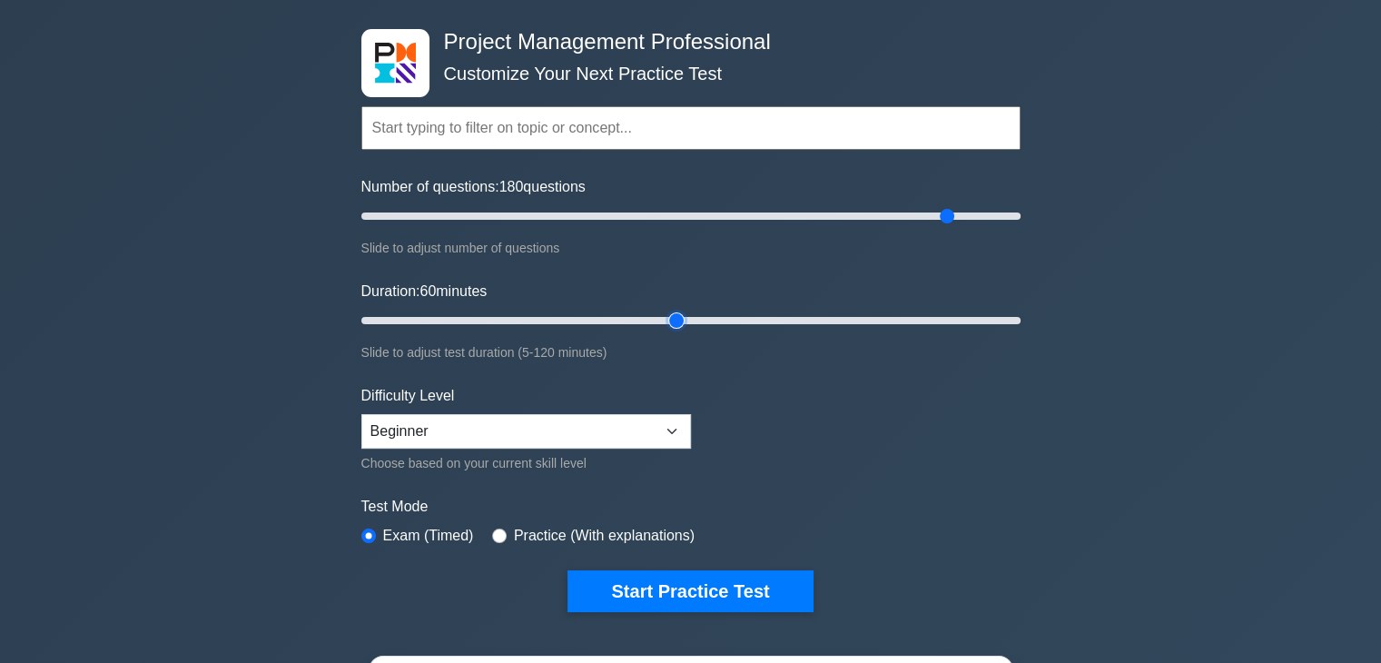
click at [685, 320] on input "Duration: 60 minutes" at bounding box center [690, 321] width 659 height 22
drag, startPoint x: 677, startPoint y: 319, endPoint x: 1069, endPoint y: 323, distance: 391.3
type input "120"
click at [1020, 323] on input "Duration: 120 minutes" at bounding box center [690, 321] width 659 height 22
click at [598, 424] on select "Beginner Intermediate Expert" at bounding box center [526, 431] width 330 height 34
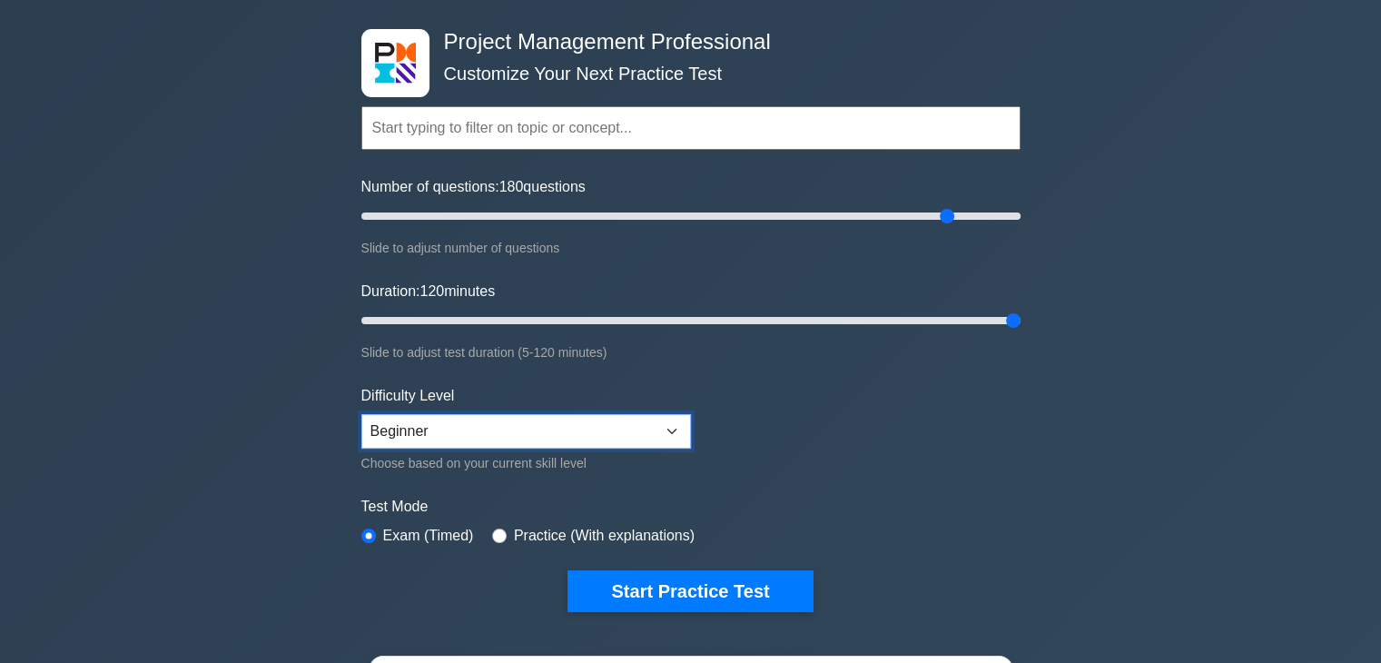
click at [598, 424] on select "Beginner Intermediate Expert" at bounding box center [526, 431] width 330 height 34
click at [458, 589] on div "Start Practice Test" at bounding box center [690, 591] width 659 height 42
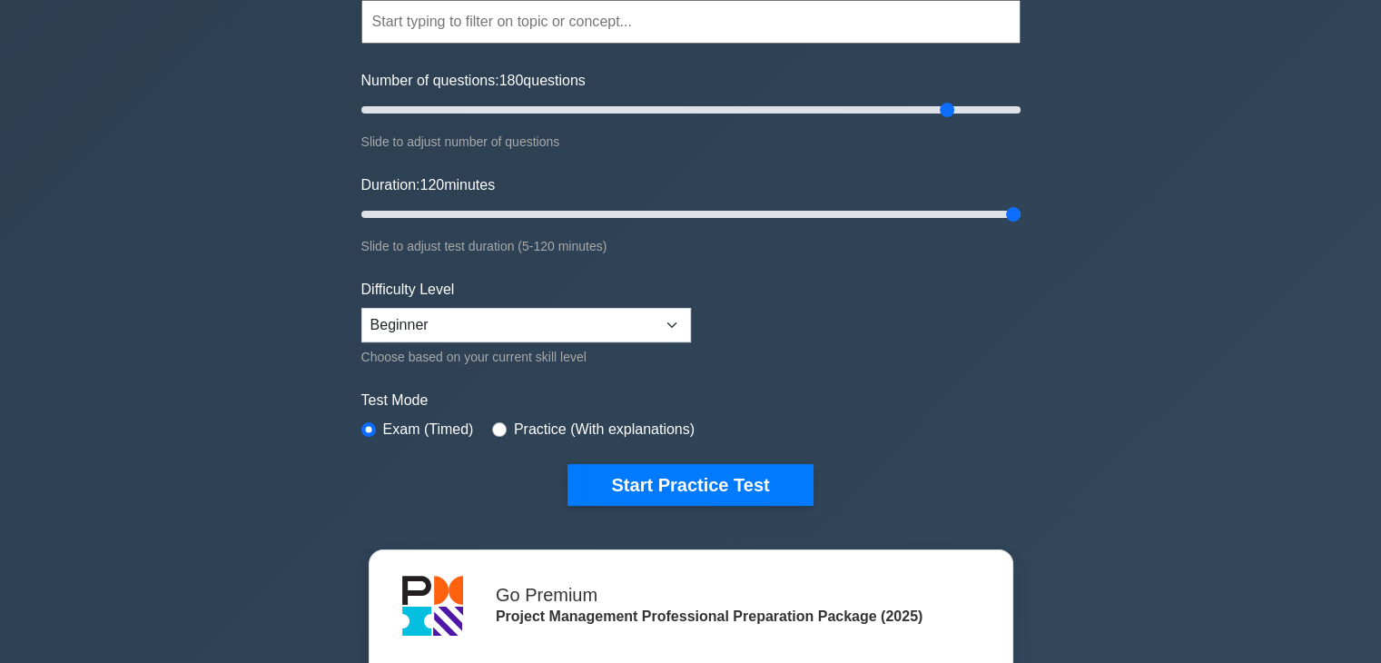
scroll to position [182, 0]
